Goal: Task Accomplishment & Management: Use online tool/utility

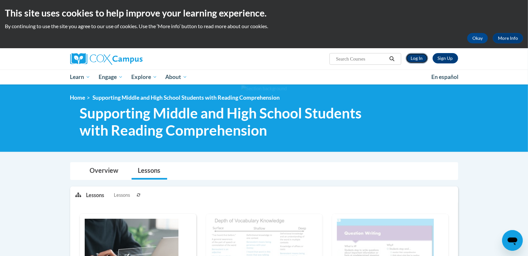
click at [422, 60] on link "Log In" at bounding box center [417, 58] width 22 height 10
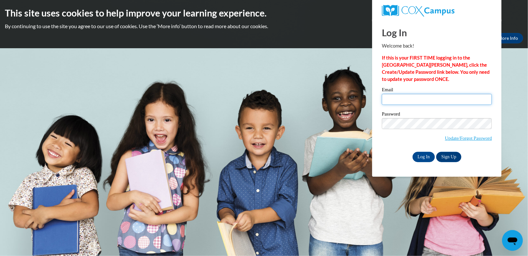
click at [408, 98] on input "Email" at bounding box center [437, 99] width 110 height 11
type input "brandon-graber@outlook.com"
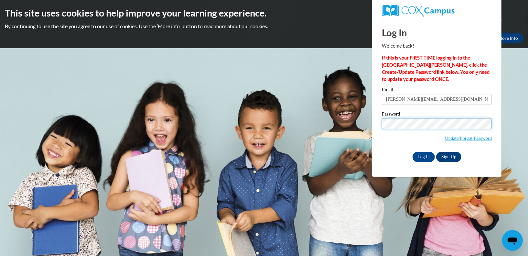
click at [412, 152] on input "Log In" at bounding box center [423, 157] width 23 height 10
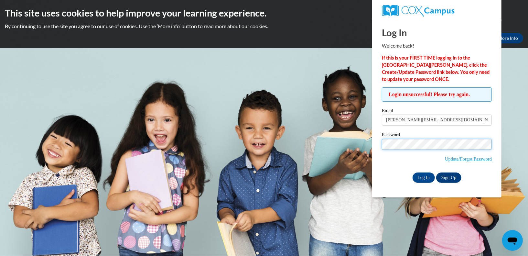
click at [412, 172] on input "Log In" at bounding box center [423, 177] width 23 height 10
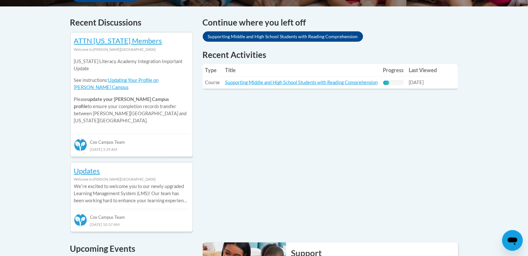
scroll to position [270, 0]
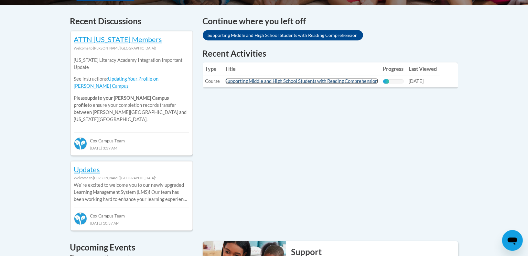
click at [256, 83] on link "Supporting Middle and High School Students with Reading Comprehension" at bounding box center [301, 80] width 153 height 5
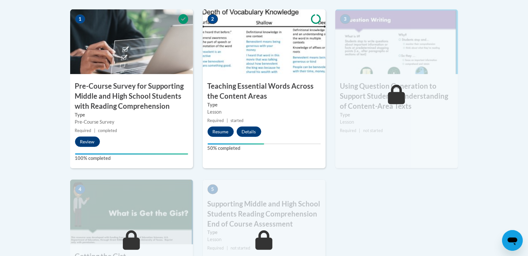
scroll to position [220, 0]
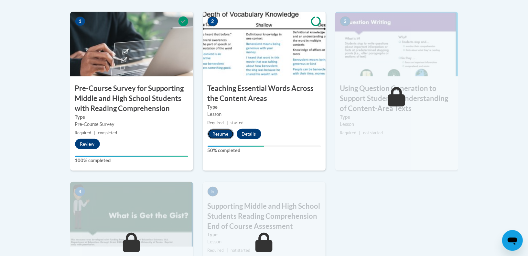
click at [226, 134] on button "Resume" at bounding box center [220, 134] width 26 height 10
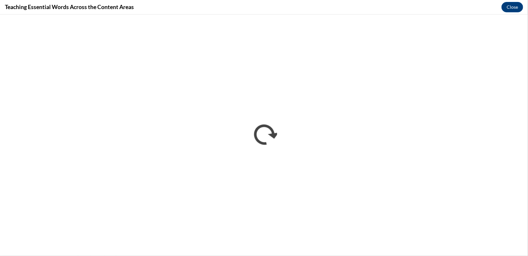
scroll to position [0, 0]
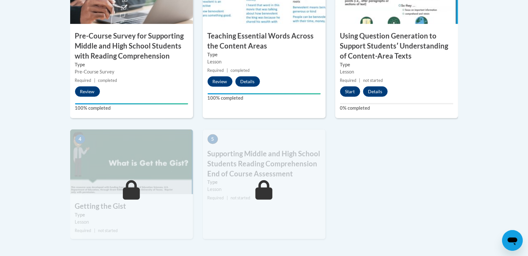
scroll to position [269, 0]
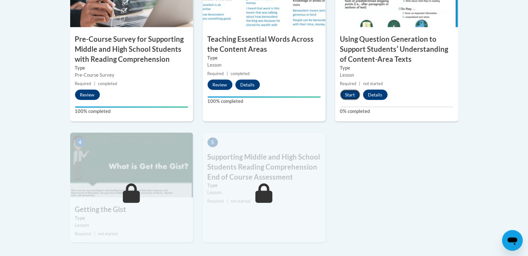
click at [348, 96] on button "Start" at bounding box center [350, 95] width 20 height 10
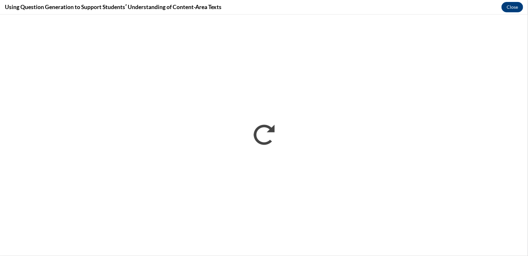
scroll to position [0, 0]
